Goal: Information Seeking & Learning: Find specific fact

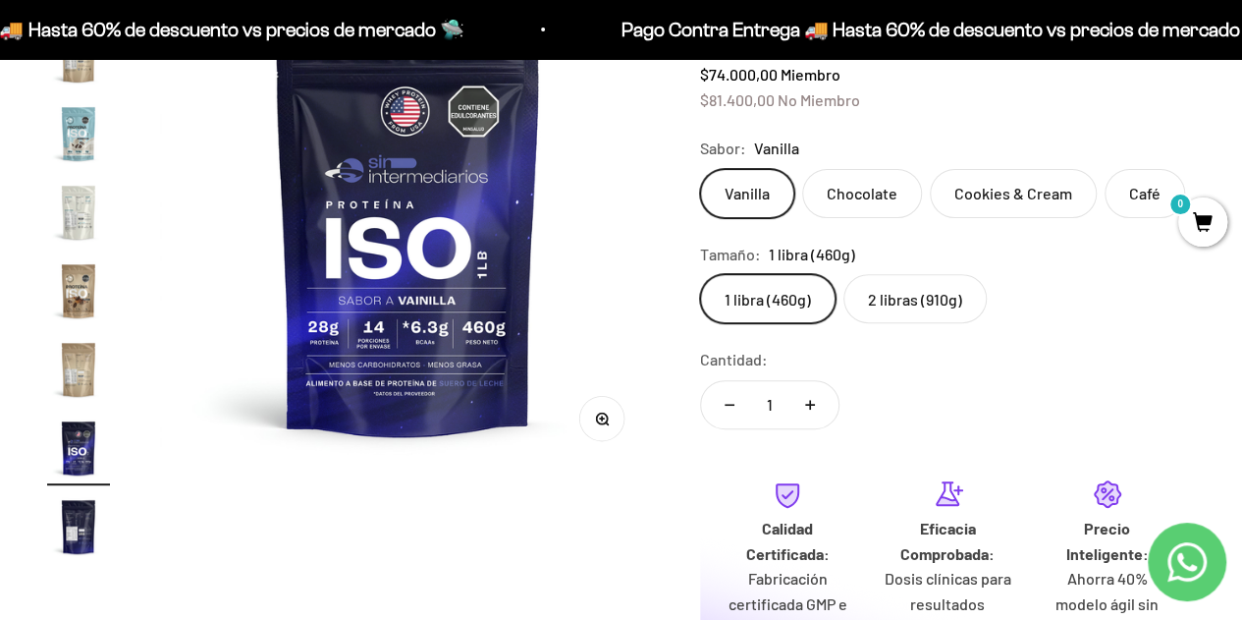
scroll to position [256, 0]
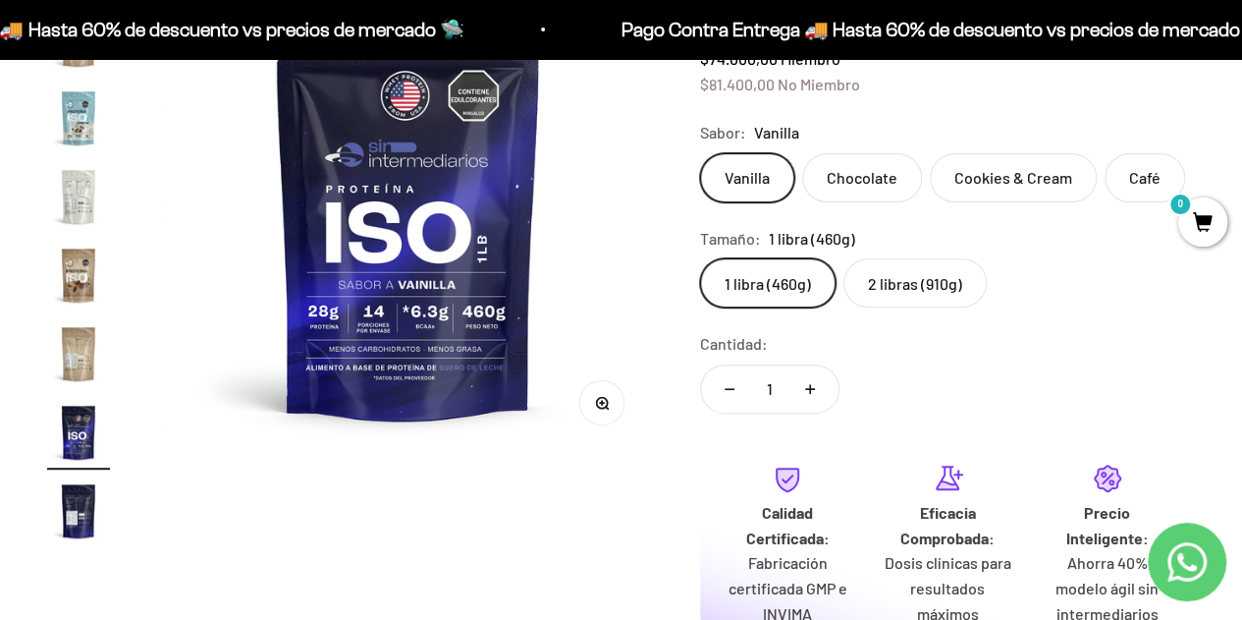
click at [379, 296] on img at bounding box center [408, 207] width 496 height 496
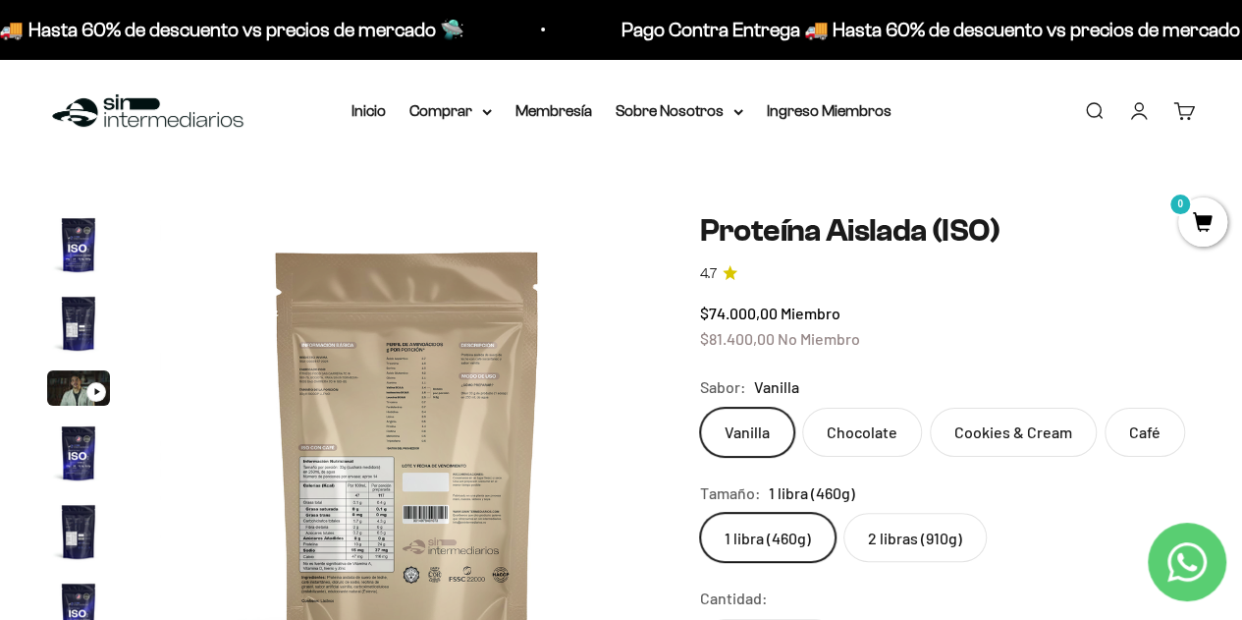
scroll to position [0, 0]
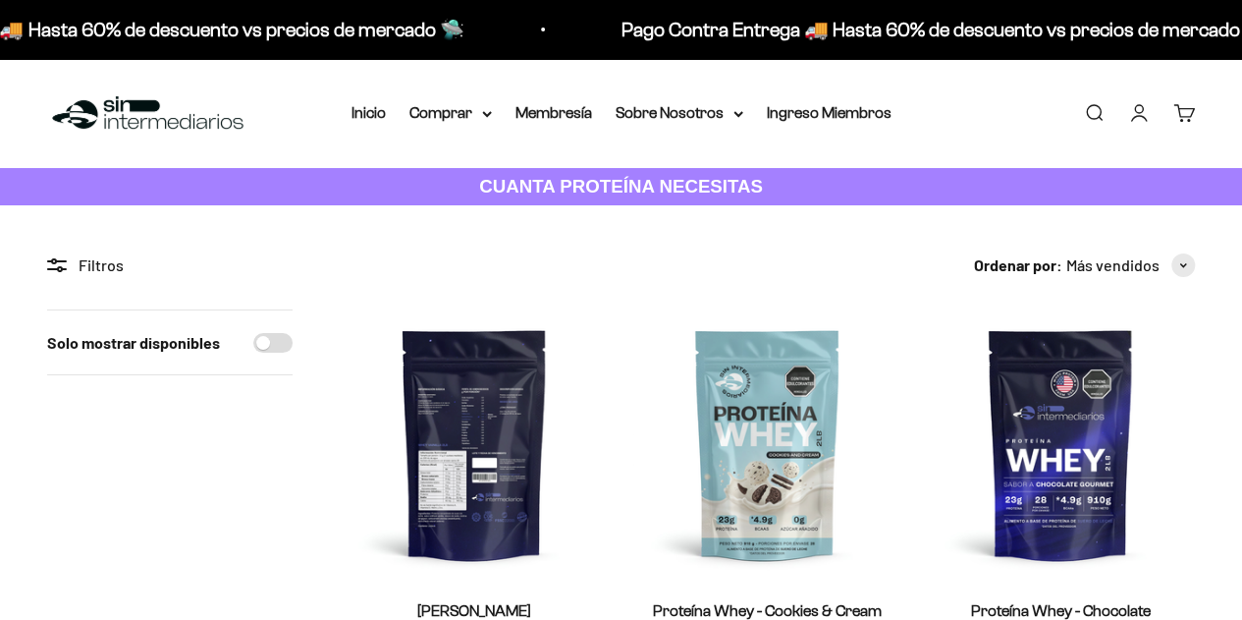
scroll to position [98, 0]
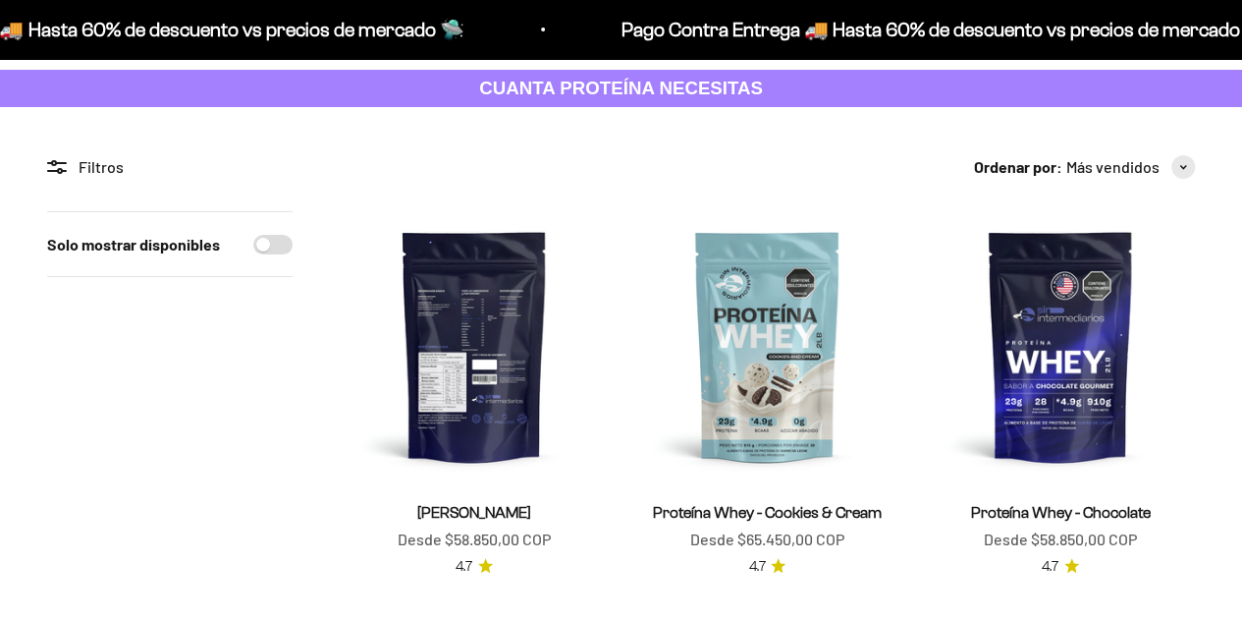
click at [475, 398] on img at bounding box center [474, 345] width 269 height 269
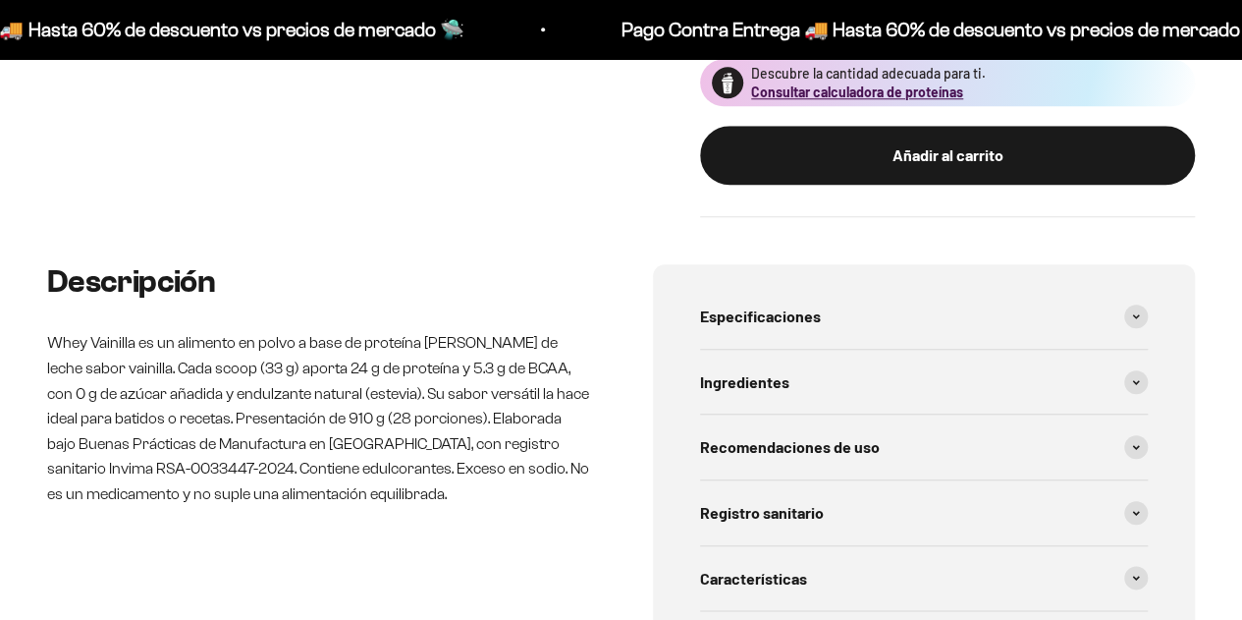
scroll to position [1042, 0]
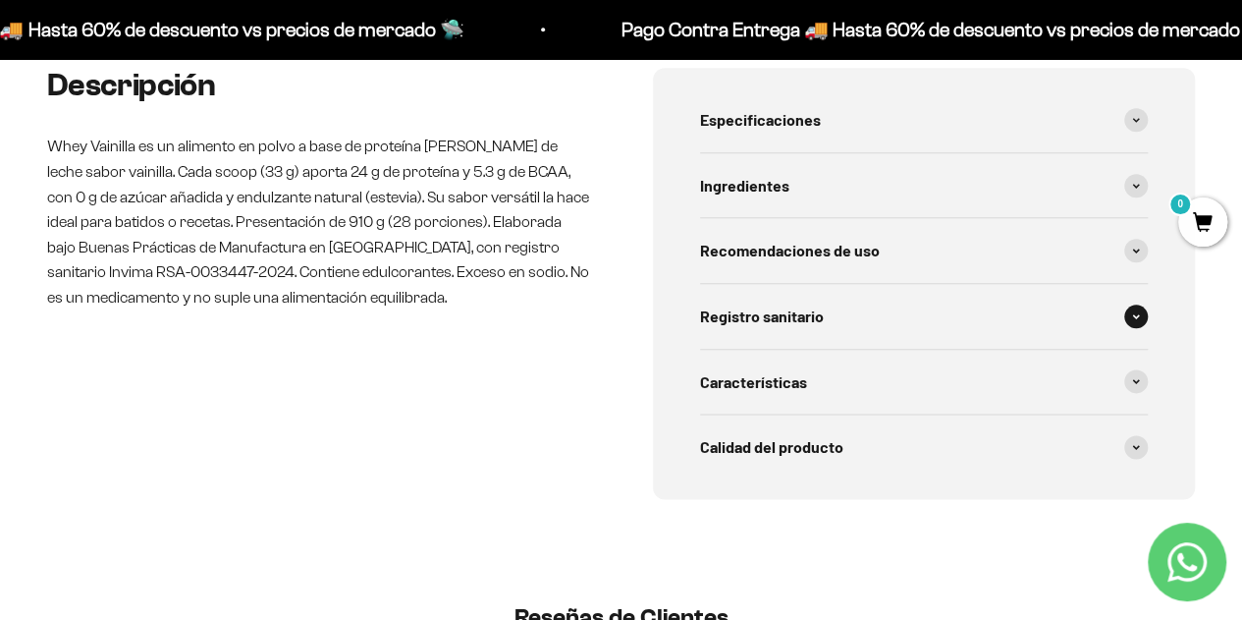
click at [1124, 321] on div "Registro sanitario" at bounding box center [924, 316] width 449 height 65
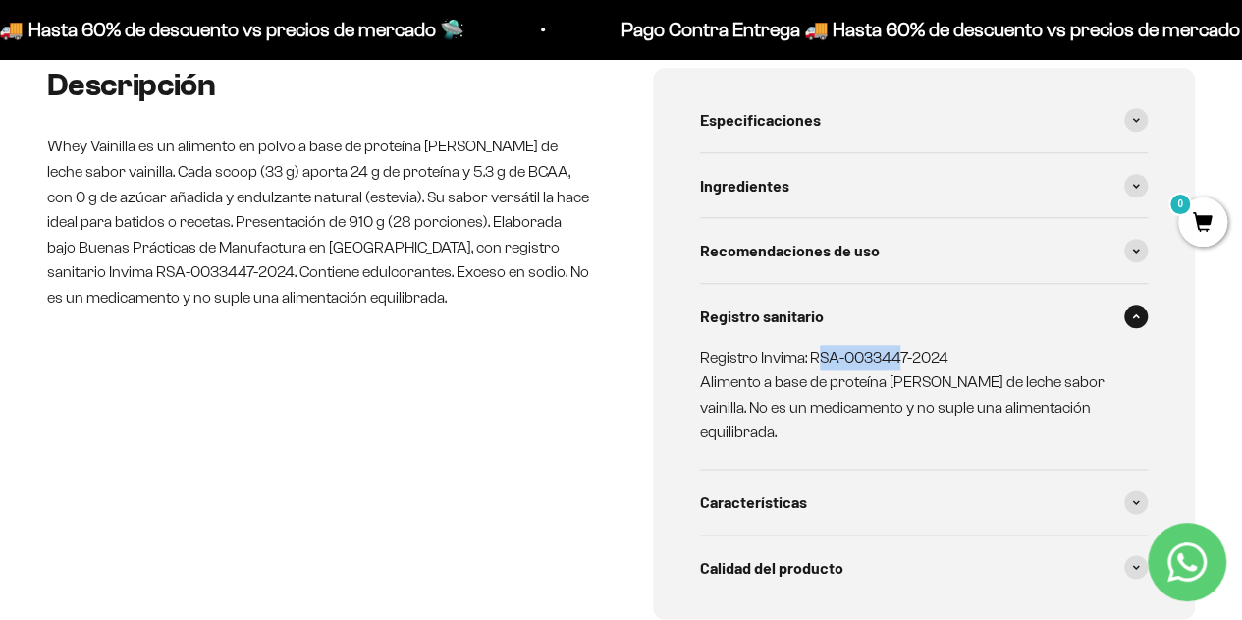
drag, startPoint x: 884, startPoint y: 353, endPoint x: 817, endPoint y: 353, distance: 66.8
click at [819, 353] on p "Registro Invima: RSA-0033447-2024 Alimento a base de proteína de suero de leche…" at bounding box center [912, 395] width 425 height 100
drag, startPoint x: 807, startPoint y: 352, endPoint x: 947, endPoint y: 360, distance: 139.7
click at [947, 360] on p "Registro Invima: RSA-0033447-2024 Alimento a base de proteína de suero de leche…" at bounding box center [912, 395] width 425 height 100
copy p "RSA-0033447-2024"
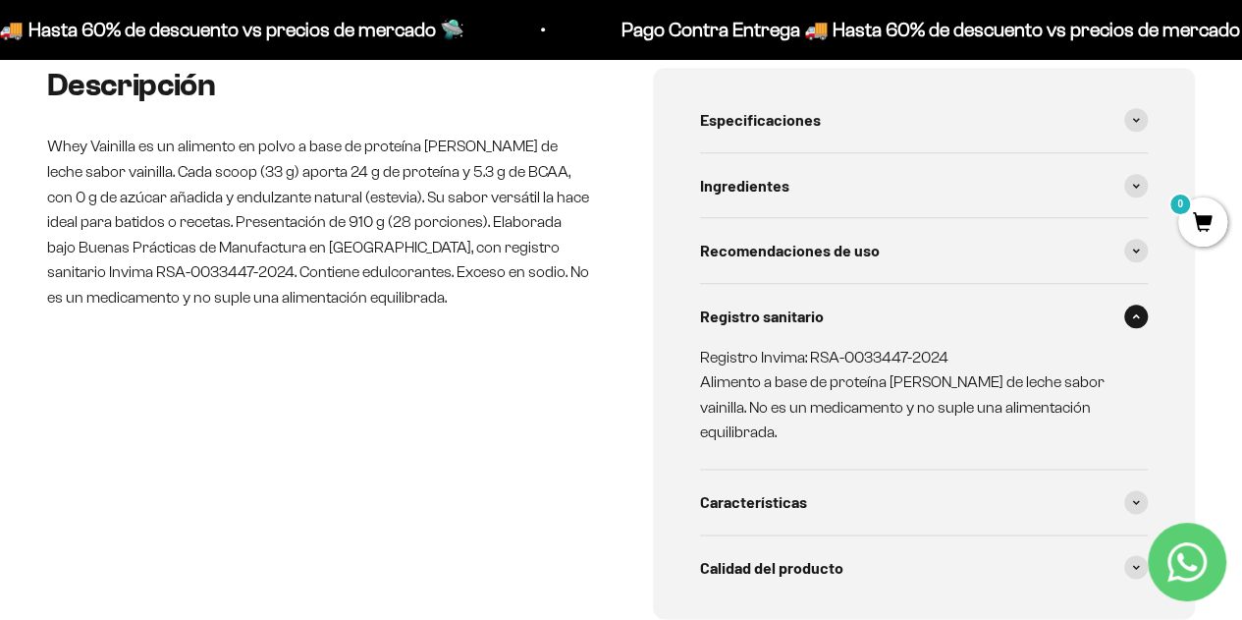
drag, startPoint x: 852, startPoint y: 381, endPoint x: 862, endPoint y: 386, distance: 11.0
click at [854, 381] on p "Registro Invima: RSA-0033447-2024 Alimento a base de proteína de suero de leche…" at bounding box center [912, 395] width 425 height 100
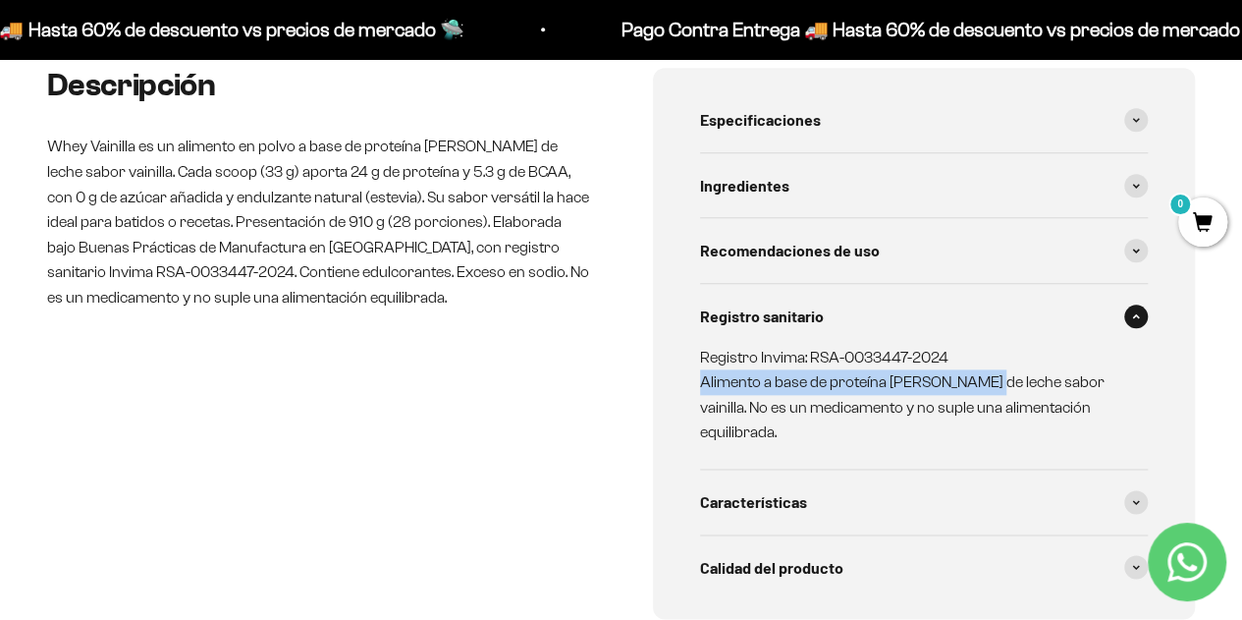
drag, startPoint x: 700, startPoint y: 382, endPoint x: 1001, endPoint y: 381, distance: 300.5
click at [980, 381] on p "Registro Invima: RSA-0033447-2024 Alimento a base de proteína de suero de leche…" at bounding box center [912, 395] width 425 height 100
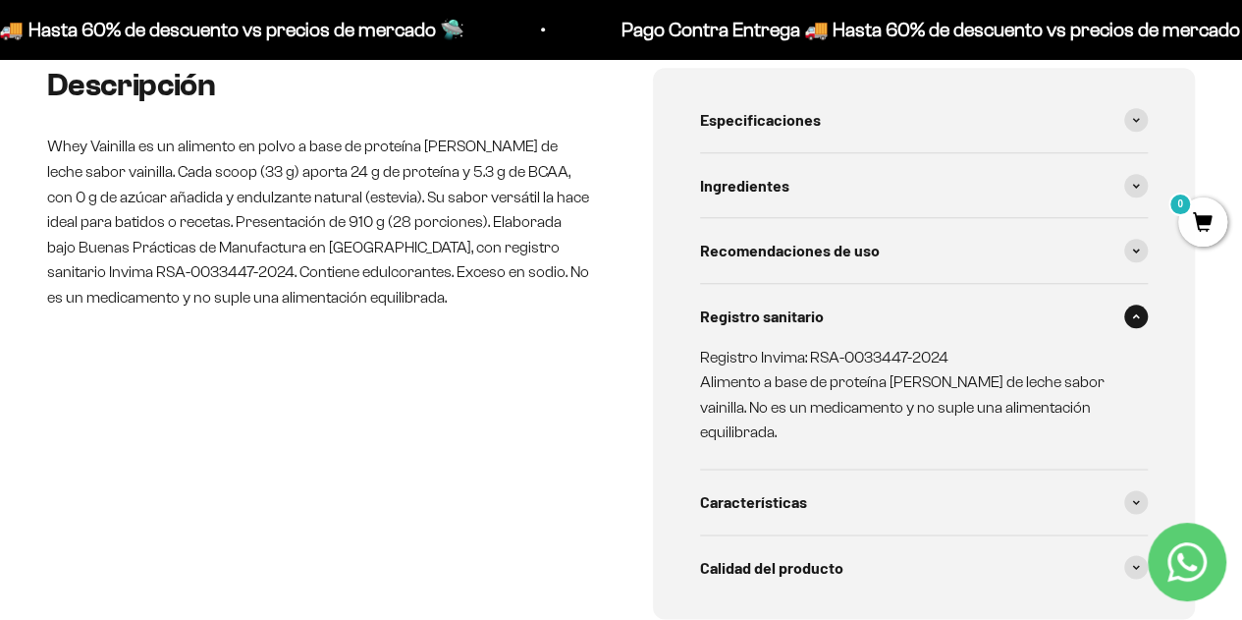
click at [1024, 378] on p "Registro Invima: RSA-0033447-2024 Alimento a base de proteína de suero de leche…" at bounding box center [912, 395] width 425 height 100
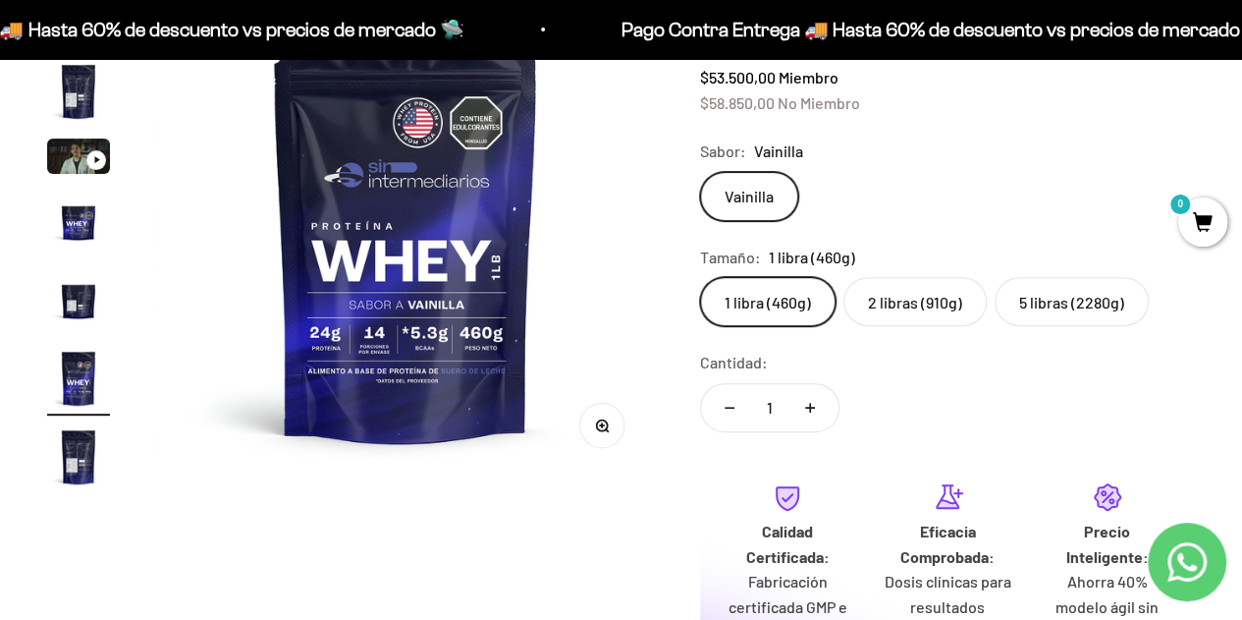
scroll to position [158, 0]
